Goal: Find specific page/section: Find specific page/section

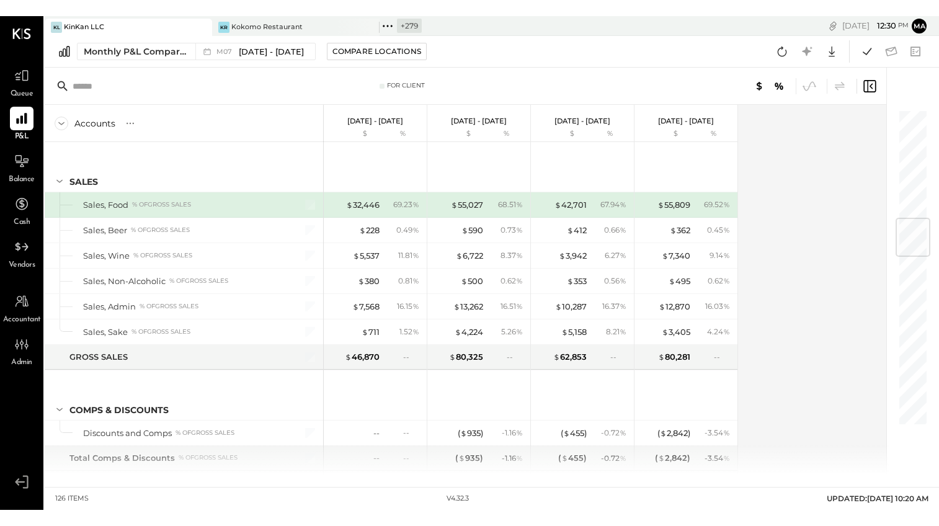
scroll to position [921, 0]
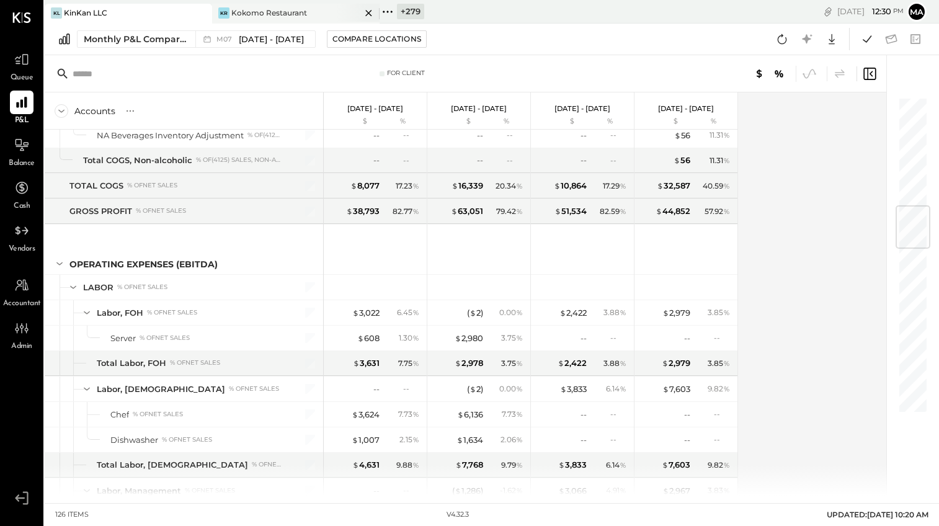
drag, startPoint x: 409, startPoint y: 9, endPoint x: 378, endPoint y: 11, distance: 31.1
click at [406, 9] on div "+ 279" at bounding box center [410, 12] width 27 height 16
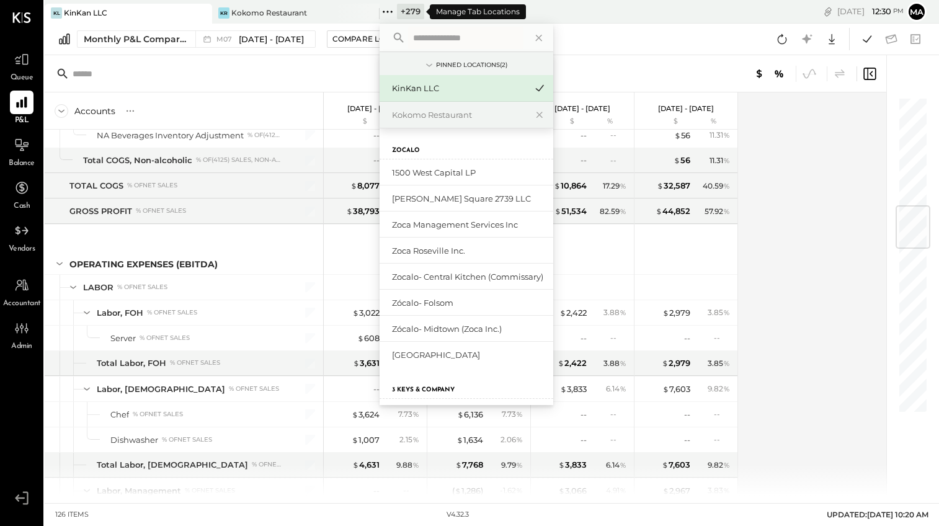
click at [388, 10] on icon at bounding box center [388, 12] width 16 height 16
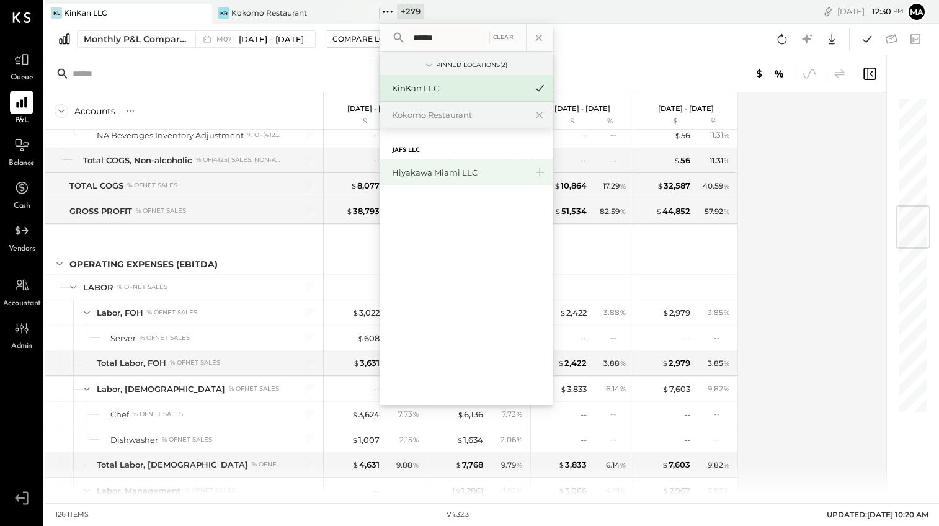
type input "******"
click at [421, 174] on div "Hiyakawa Miami LLC" at bounding box center [459, 173] width 134 height 12
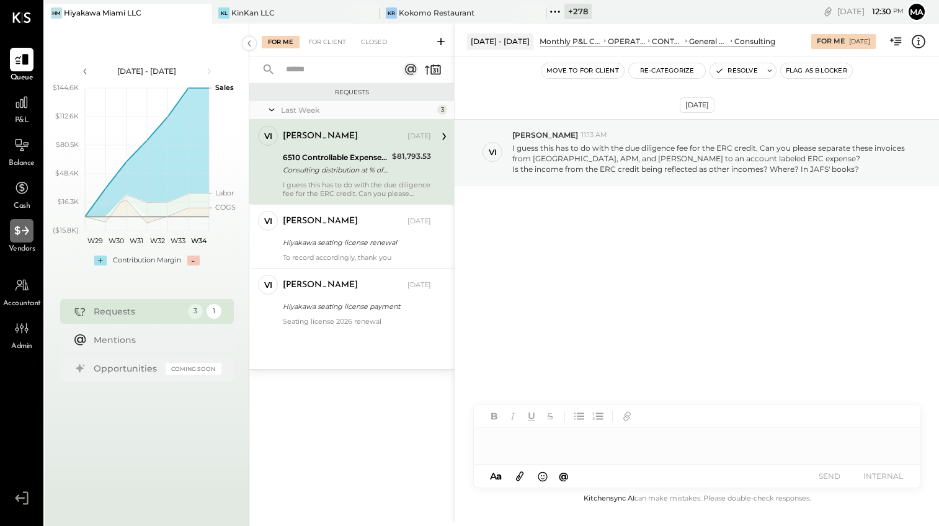
click at [20, 233] on icon at bounding box center [22, 231] width 16 height 16
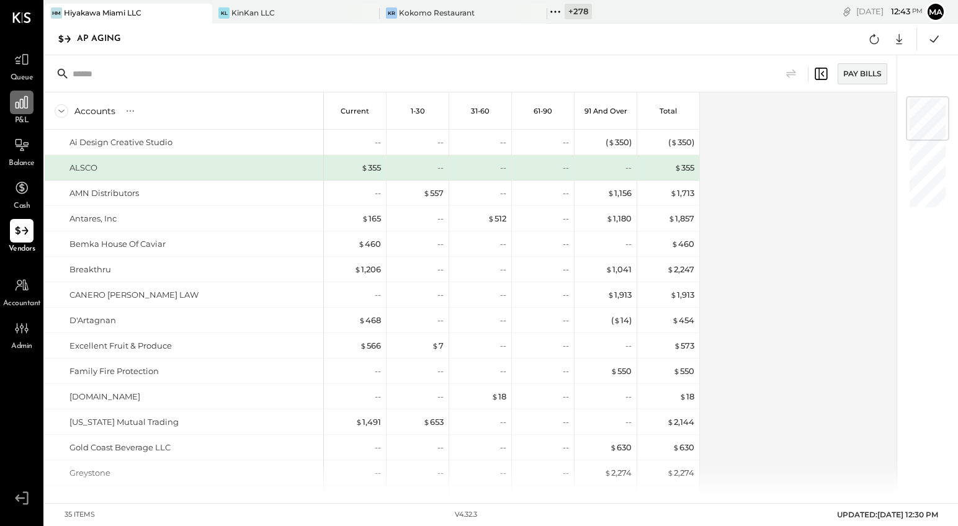
click at [26, 106] on icon at bounding box center [22, 102] width 16 height 16
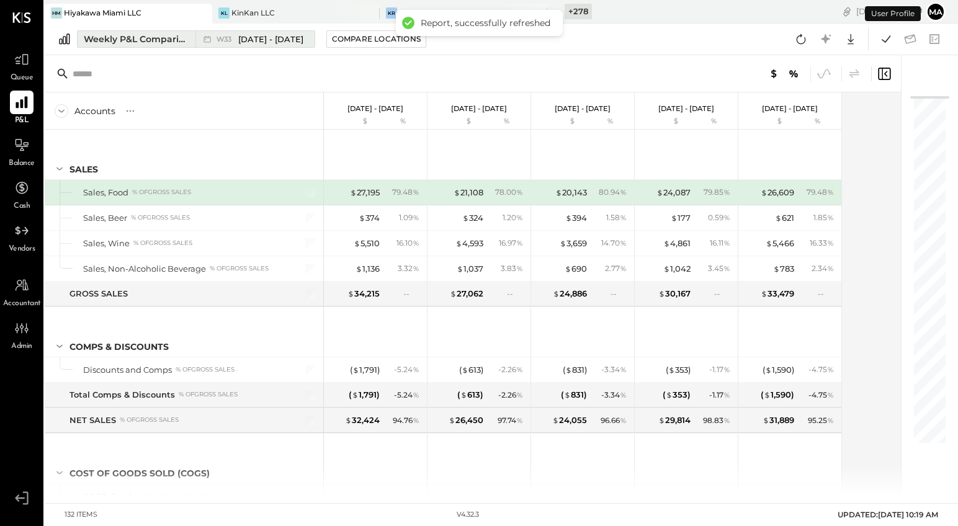
click at [175, 37] on div "Weekly P&L Comparison" at bounding box center [136, 39] width 104 height 12
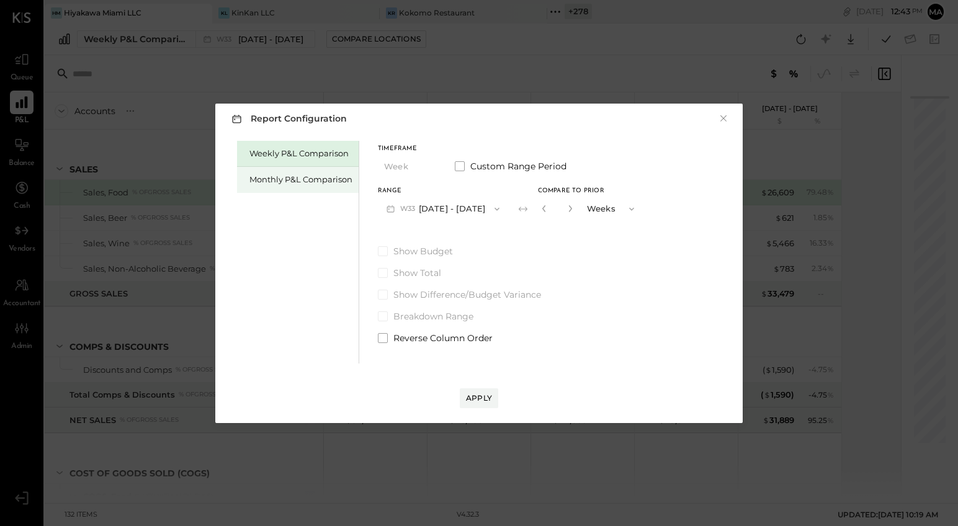
click at [301, 174] on div "Monthly P&L Comparison" at bounding box center [300, 180] width 103 height 12
